Goal: Task Accomplishment & Management: Complete application form

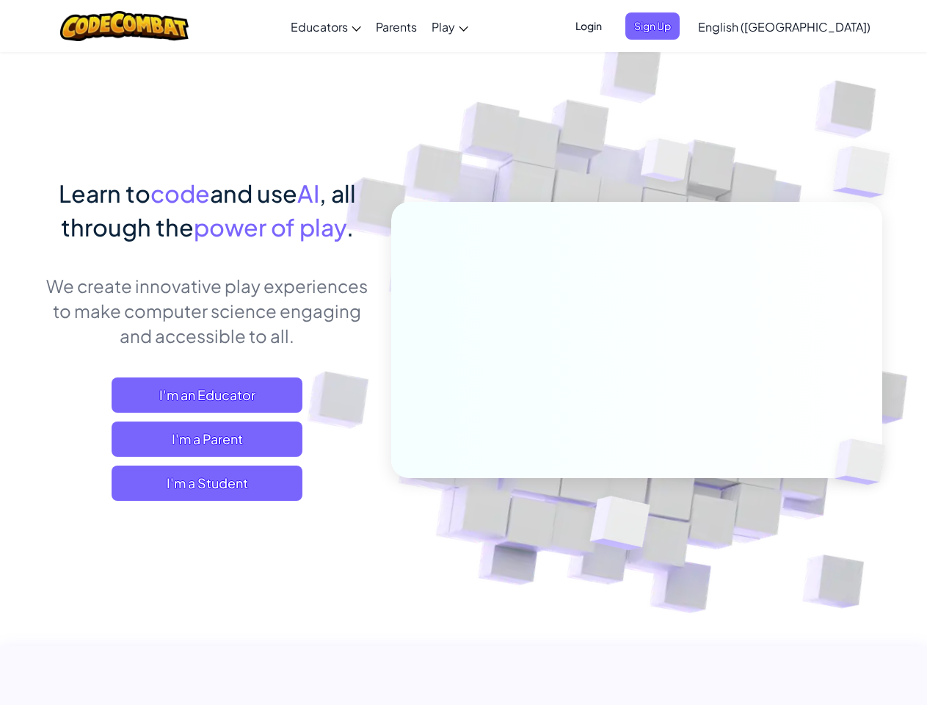
click at [611, 26] on span "Login" at bounding box center [589, 25] width 44 height 27
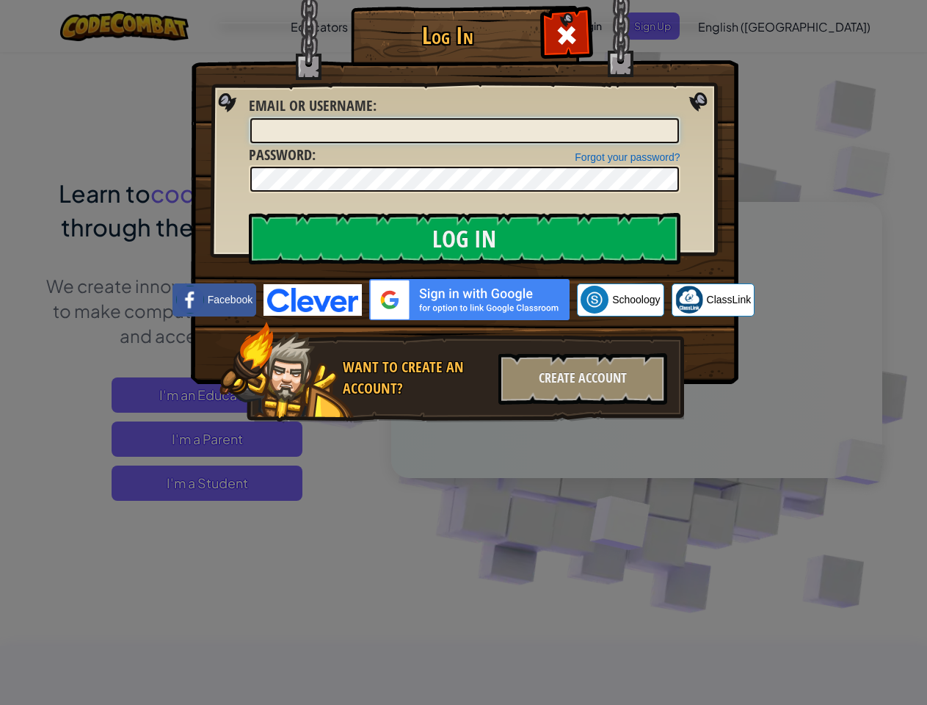
click at [677, 118] on input "Email or Username :" at bounding box center [464, 130] width 429 height 25
click at [742, 26] on div "Log In Unknown Error Email or Username : Forgot your password? Password : Log I…" at bounding box center [463, 352] width 927 height 705
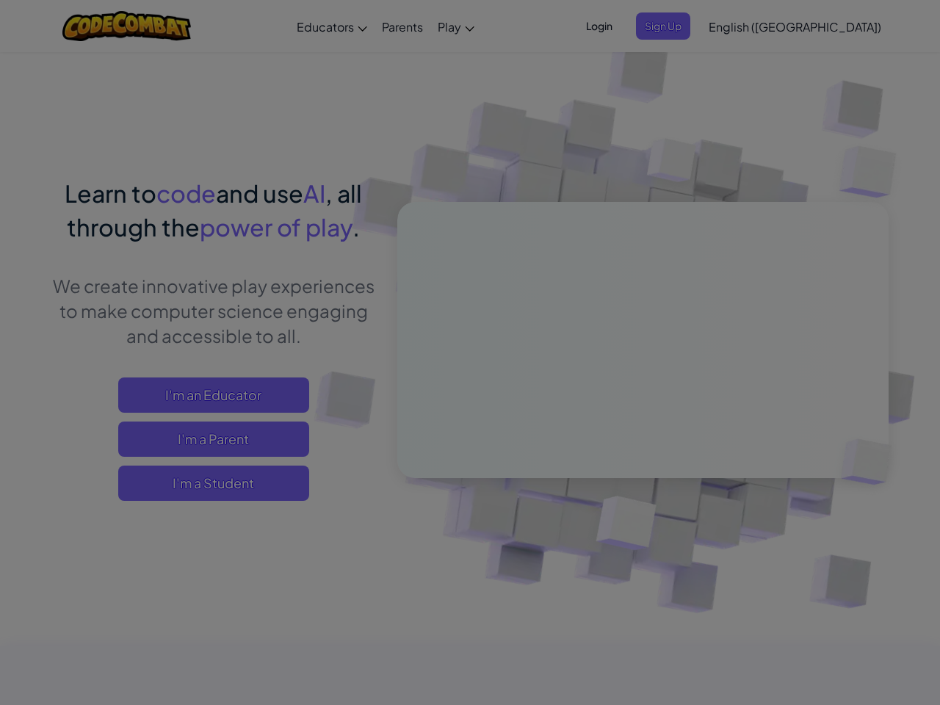
click at [742, 26] on div "Log In Unknown Error Email or Username : Forgot your password? Password : Log I…" at bounding box center [470, 352] width 940 height 705
click at [821, 26] on div at bounding box center [470, 352] width 940 height 705
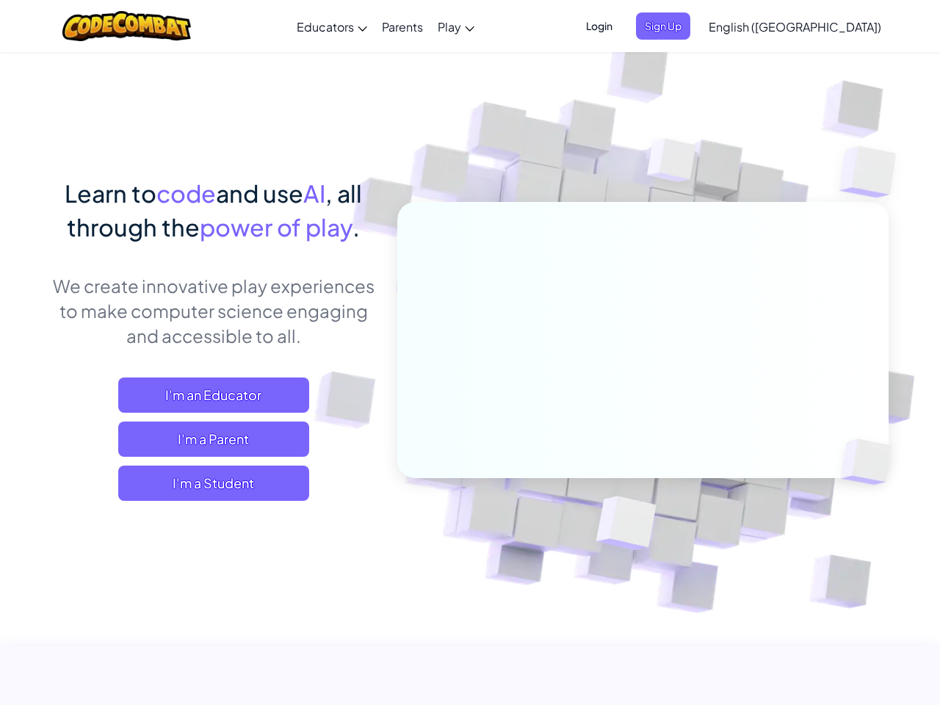
click at [207, 483] on span "I'm a Student" at bounding box center [213, 482] width 191 height 35
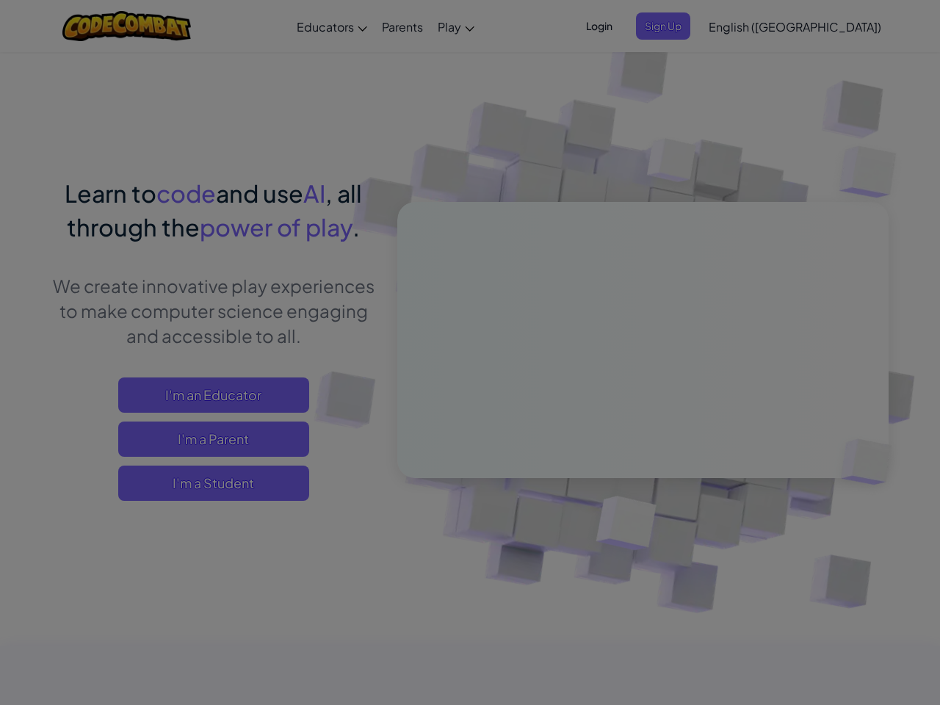
click at [0, 0] on div "Have a Class Code? Yes, I have a Class Code! Enter it here: Continue No, I don'…" at bounding box center [0, 0] width 0 height 0
